Goal: Navigation & Orientation: Find specific page/section

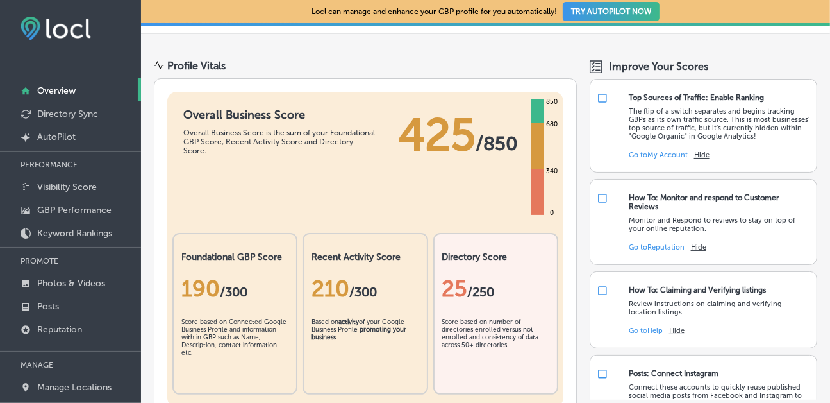
scroll to position [64, 0]
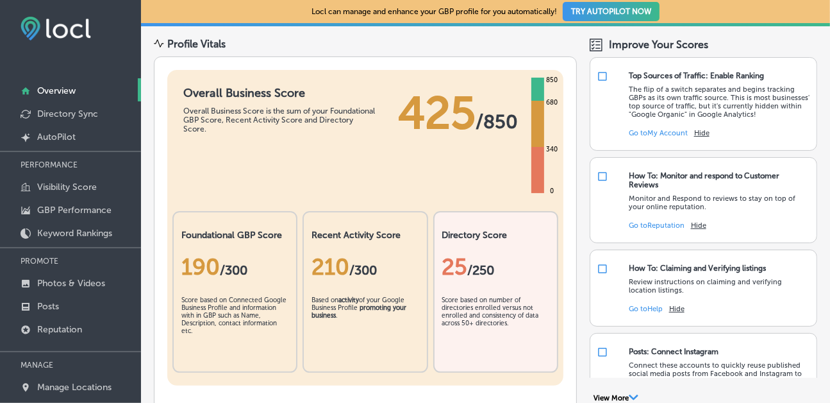
click at [504, 251] on div "25 /250" at bounding box center [495, 266] width 107 height 53
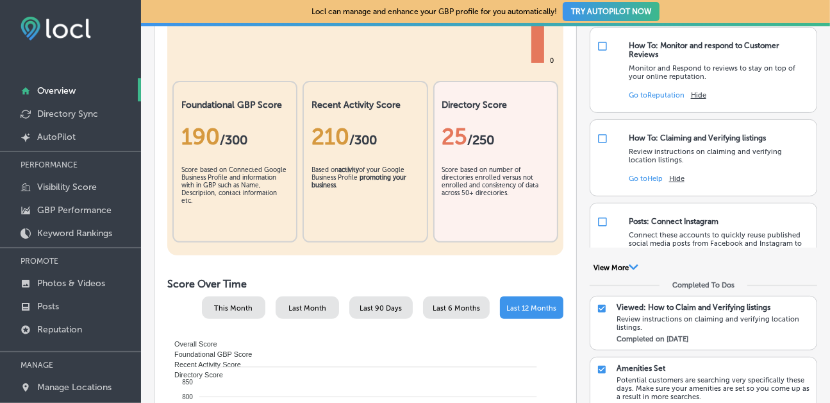
scroll to position [192, 0]
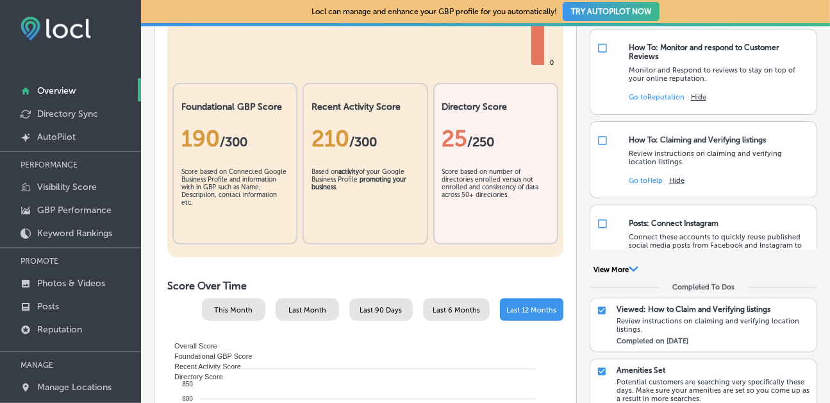
click at [478, 187] on div "Score based on number of directories enrolled versus not enrolled and consisten…" at bounding box center [495, 200] width 107 height 64
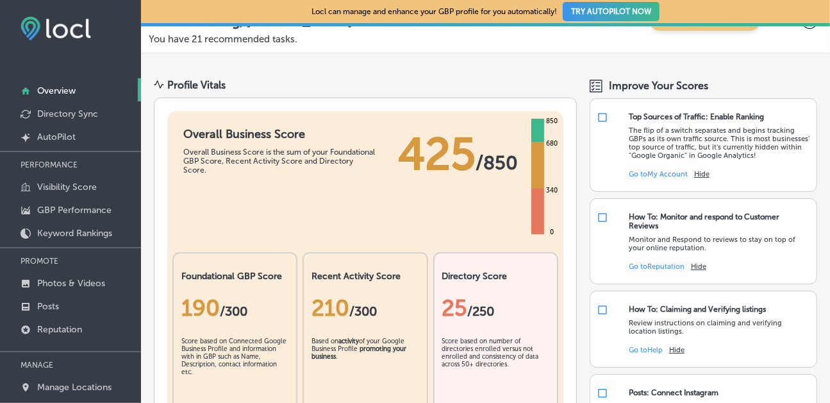
scroll to position [0, 0]
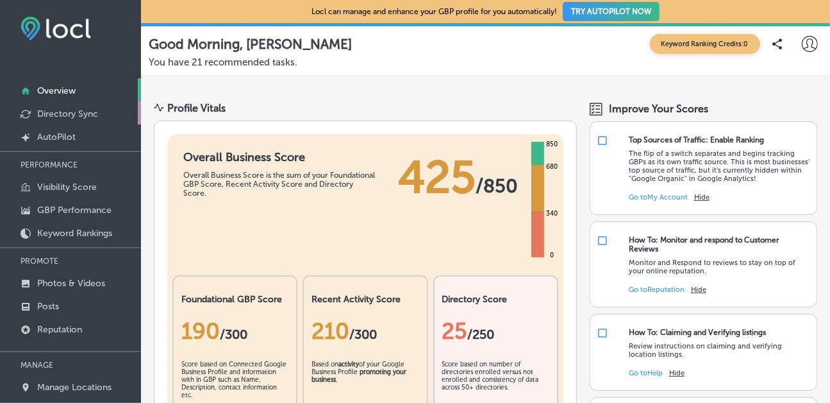
click at [70, 113] on p "Directory Sync" at bounding box center [67, 113] width 61 height 11
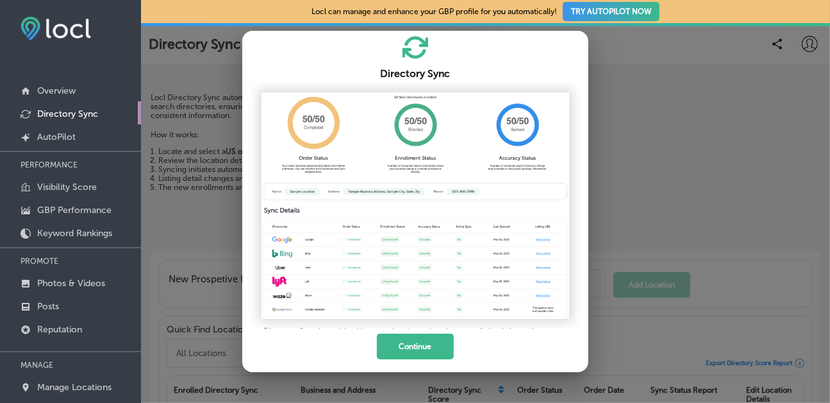
click at [636, 50] on div at bounding box center [415, 201] width 830 height 403
click at [185, 60] on div at bounding box center [415, 201] width 830 height 403
click at [61, 93] on p "Overview" at bounding box center [56, 90] width 38 height 11
